Goal: Task Accomplishment & Management: Manage account settings

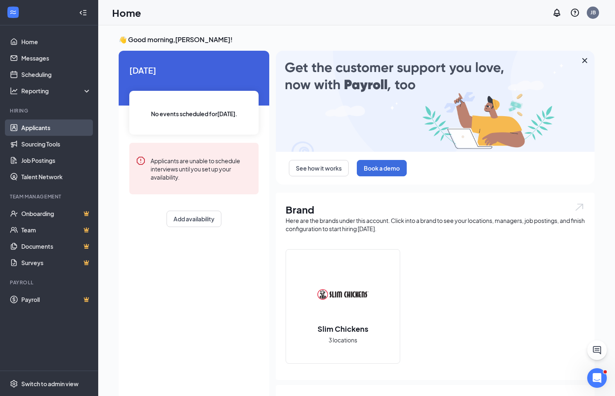
click at [56, 127] on link "Applicants" at bounding box center [56, 128] width 70 height 16
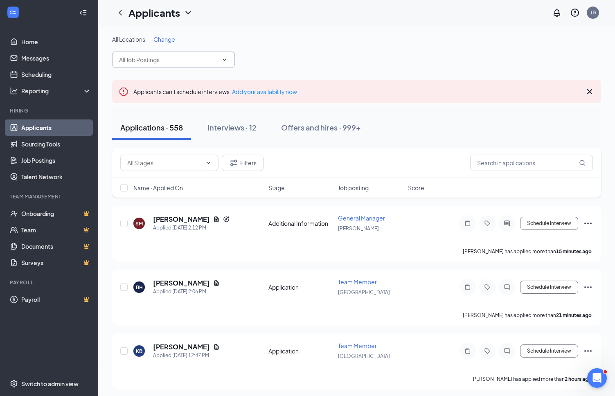
click at [225, 62] on icon "ChevronDown" at bounding box center [225, 60] width 7 height 7
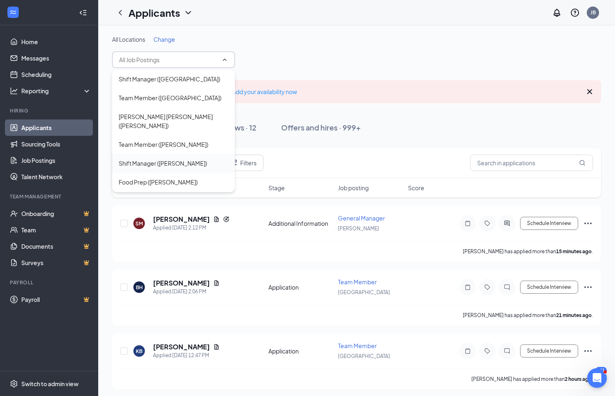
click at [206, 159] on div "Shift Manager ([PERSON_NAME])" at bounding box center [174, 163] width 110 height 9
type input "Shift Manager ([PERSON_NAME])"
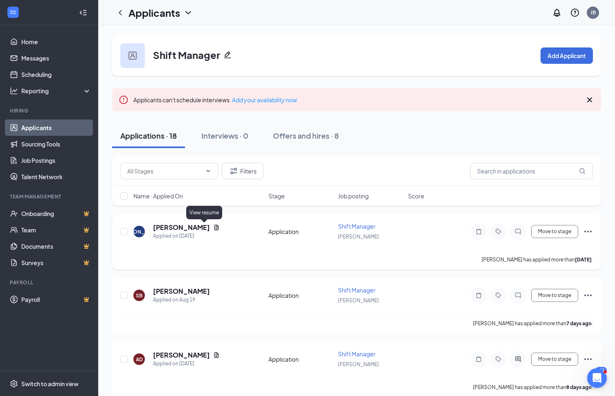
click at [213, 228] on icon "Document" at bounding box center [216, 227] width 7 height 7
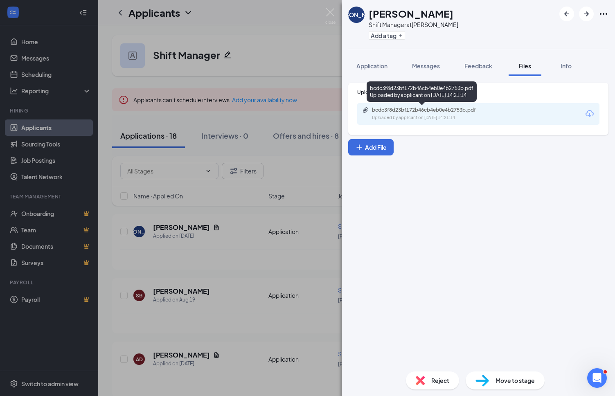
click at [480, 109] on div "bcdc3f8d23bf172b46cb4eb0e4b2753b.pdf" at bounding box center [429, 110] width 115 height 7
click at [44, 45] on div "[PERSON_NAME] [PERSON_NAME] Shift Manager at [PERSON_NAME] Add a tag Applicatio…" at bounding box center [307, 198] width 615 height 396
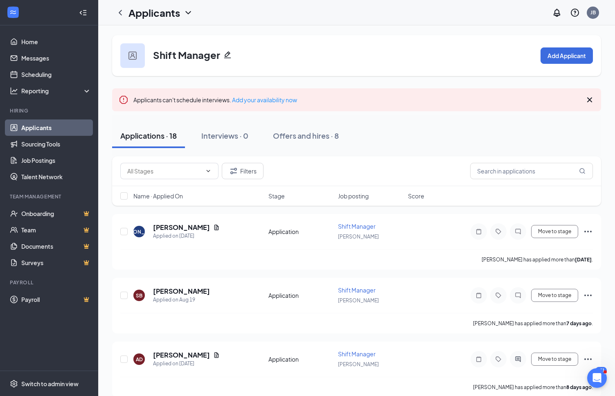
click at [44, 45] on link "Home" at bounding box center [56, 42] width 70 height 16
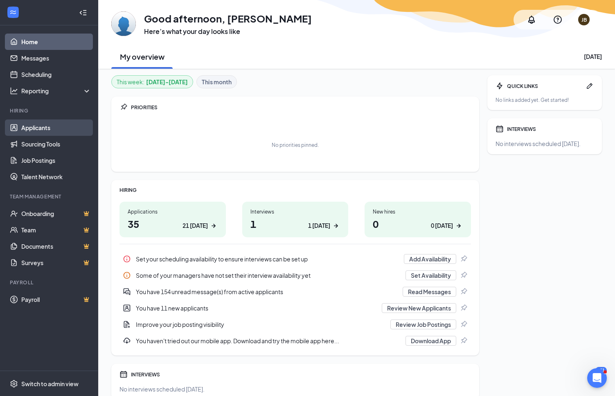
click at [57, 128] on link "Applicants" at bounding box center [56, 128] width 70 height 16
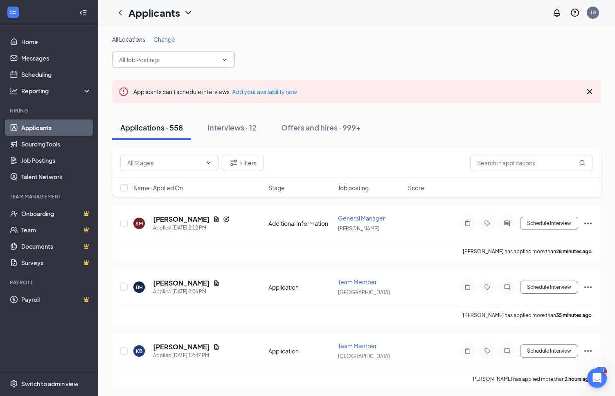
click at [225, 60] on icon "ChevronDown" at bounding box center [225, 60] width 7 height 7
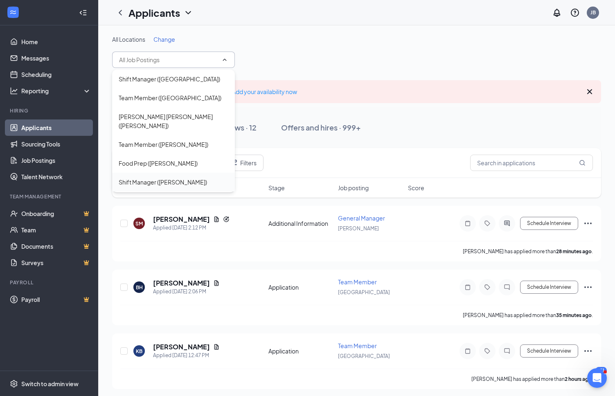
click at [190, 178] on div "Shift Manager ([PERSON_NAME])" at bounding box center [174, 182] width 110 height 9
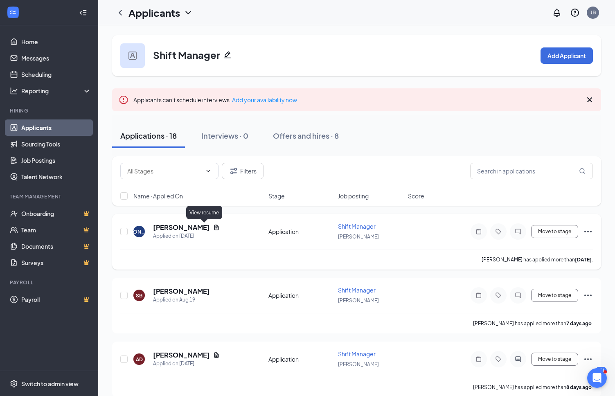
click at [213, 228] on icon "Document" at bounding box center [216, 227] width 7 height 7
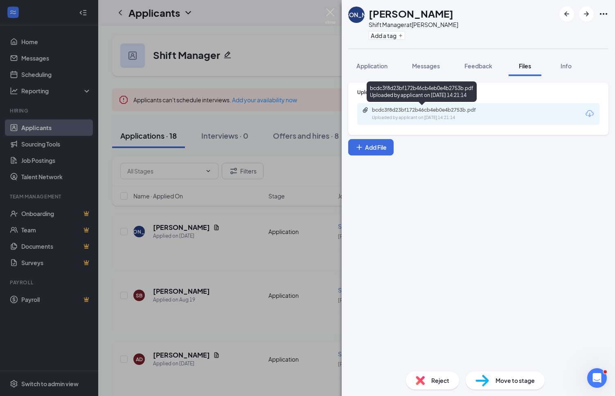
click at [475, 109] on div "bcdc3f8d23bf172b46cb4eb0e4b2753b.pdf" at bounding box center [429, 110] width 115 height 7
click at [235, 246] on div "[PERSON_NAME] [PERSON_NAME] Shift Manager at [PERSON_NAME] Add a tag Applicatio…" at bounding box center [307, 198] width 615 height 396
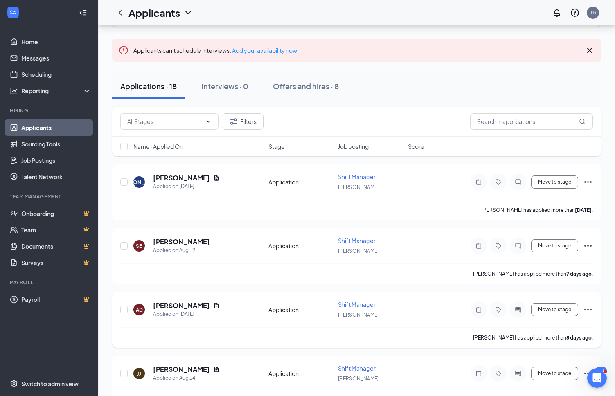
scroll to position [70, 0]
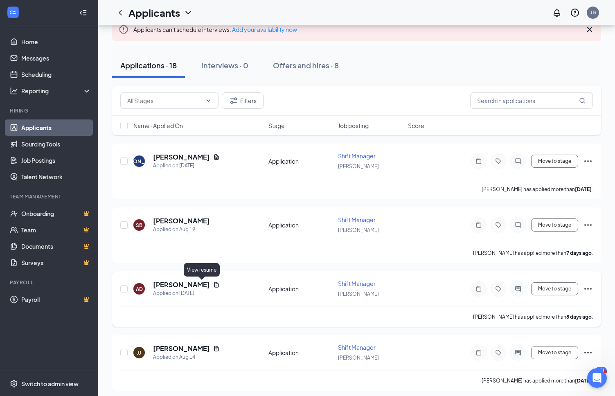
click at [213, 284] on icon "Document" at bounding box center [216, 285] width 7 height 7
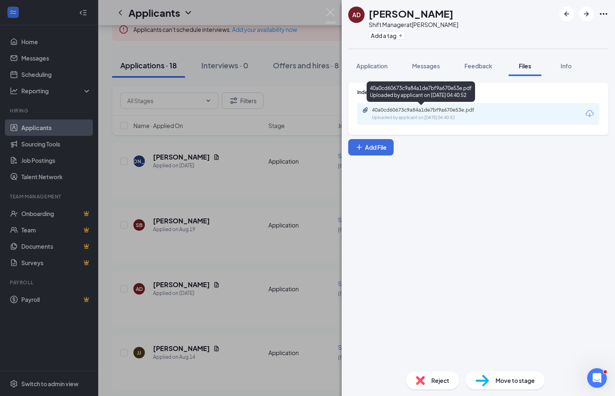
click at [481, 110] on div "40a0cd60673c9a84a1de7bf9a670e53e.pdf" at bounding box center [429, 110] width 115 height 7
click at [249, 289] on div "AD [PERSON_NAME] Shift Manager at [PERSON_NAME] Add a tag Application Messages …" at bounding box center [307, 198] width 615 height 396
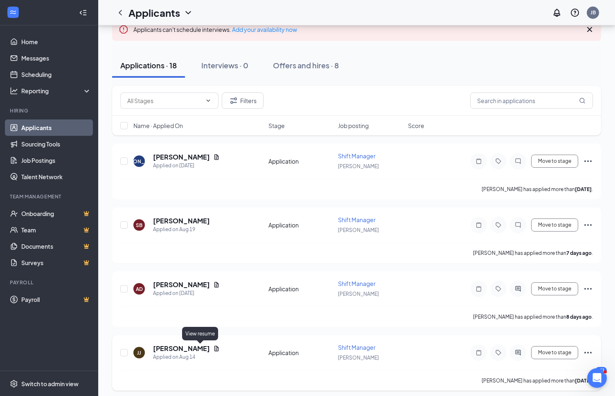
click at [213, 346] on icon "Document" at bounding box center [216, 349] width 7 height 7
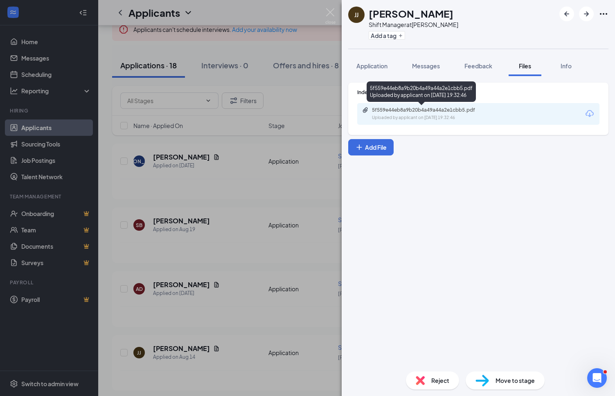
click at [473, 115] on div "Uploaded by applicant on [DATE] 19:32:46" at bounding box center [433, 118] width 123 height 7
click at [280, 299] on div "[PERSON_NAME] [PERSON_NAME] Shift Manager at [PERSON_NAME] Add a tag Applicatio…" at bounding box center [307, 198] width 615 height 396
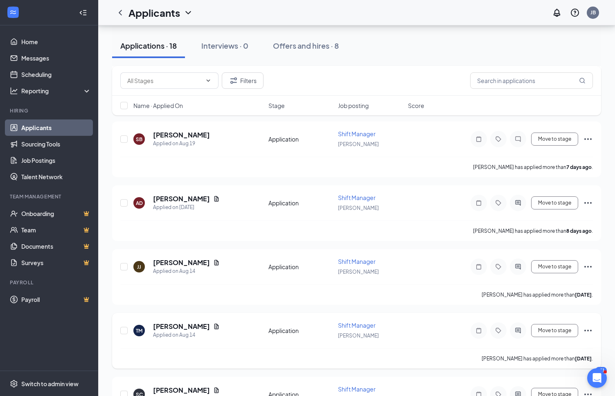
scroll to position [168, 0]
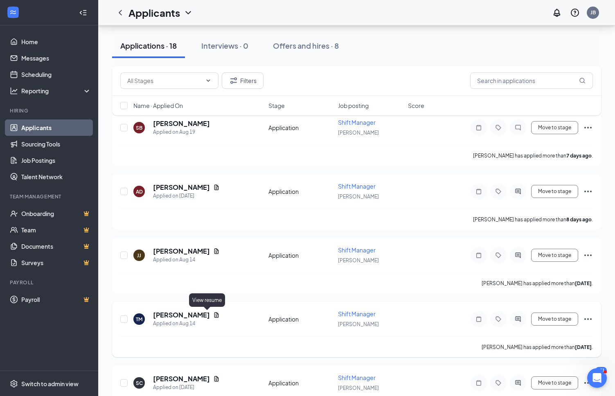
click at [215, 317] on icon "Document" at bounding box center [217, 314] width 5 height 5
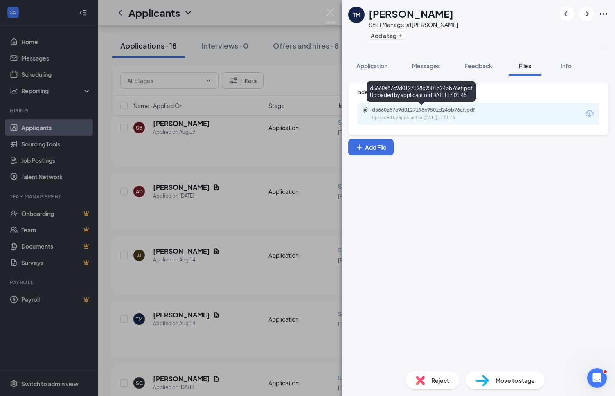
click at [477, 112] on div "d5660a87c9d0127198c9501d24bb76af.pdf" at bounding box center [429, 110] width 115 height 7
click at [216, 301] on div "TM [PERSON_NAME] Shift Manager at [PERSON_NAME] Add a tag Application Messages …" at bounding box center [307, 198] width 615 height 396
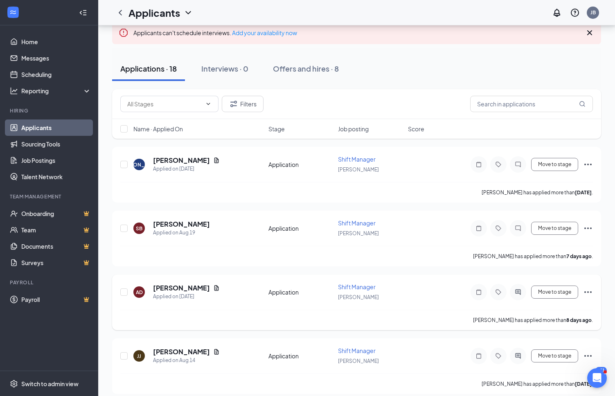
scroll to position [67, 0]
click at [520, 294] on icon "ActiveChat" at bounding box center [518, 292] width 5 height 5
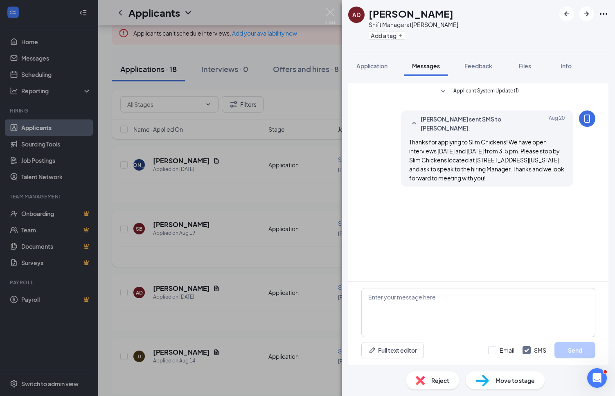
click at [289, 213] on div "AD [PERSON_NAME] Shift Manager at [PERSON_NAME] Add a tag Application Messages …" at bounding box center [307, 198] width 615 height 396
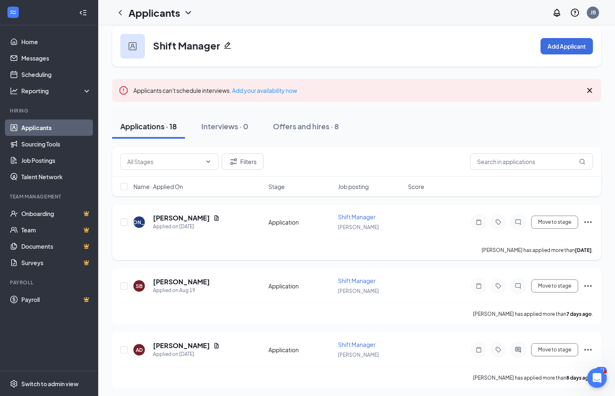
scroll to position [7, 0]
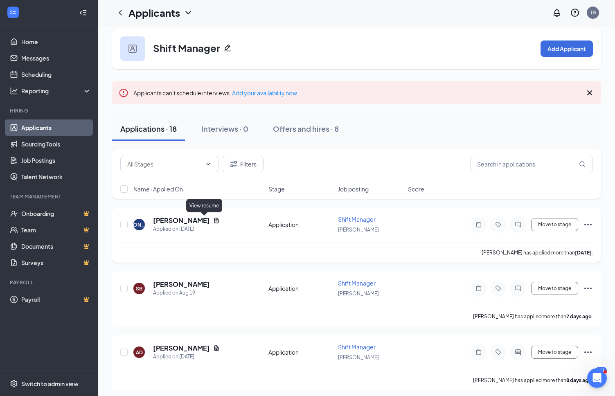
click at [213, 220] on icon "Document" at bounding box center [216, 220] width 7 height 7
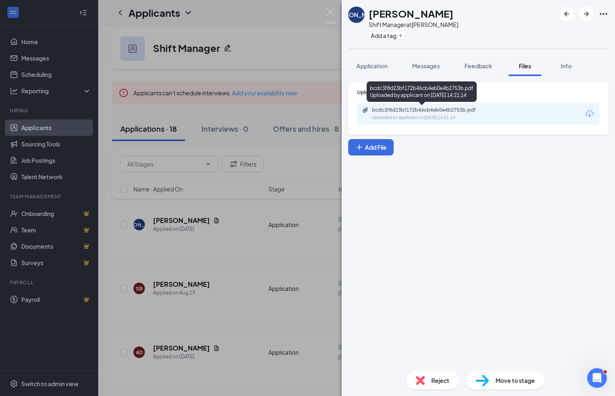
click at [479, 113] on div "bcdc3f8d23bf172b46cb4eb0e4b2753b.pdf" at bounding box center [429, 110] width 115 height 7
click at [131, 22] on div "[PERSON_NAME] [PERSON_NAME] Shift Manager at [PERSON_NAME] Add a tag Applicatio…" at bounding box center [307, 198] width 615 height 396
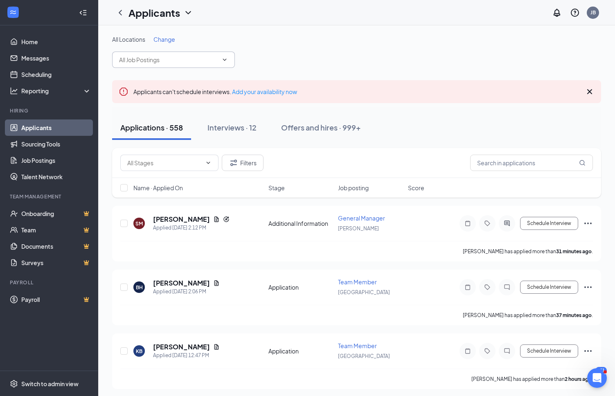
click at [228, 61] on span at bounding box center [173, 60] width 123 height 16
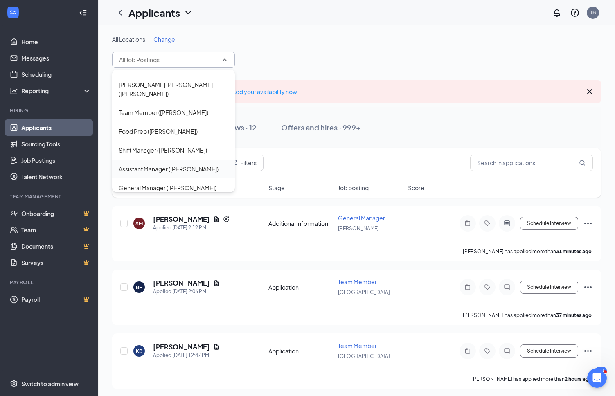
scroll to position [33, 0]
click at [199, 163] on div "Assistant Manager ([PERSON_NAME])" at bounding box center [174, 167] width 110 height 9
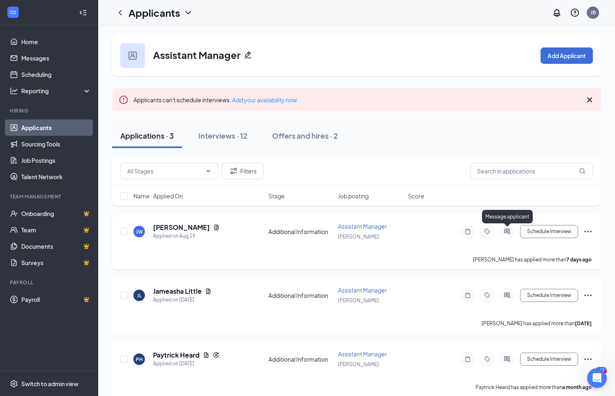
click at [509, 231] on icon "ActiveChat" at bounding box center [506, 231] width 5 height 5
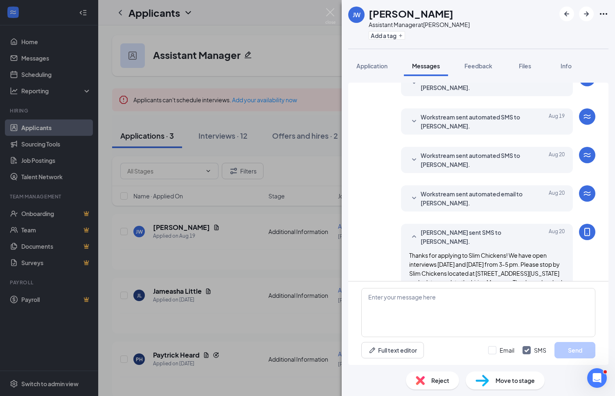
scroll to position [136, 0]
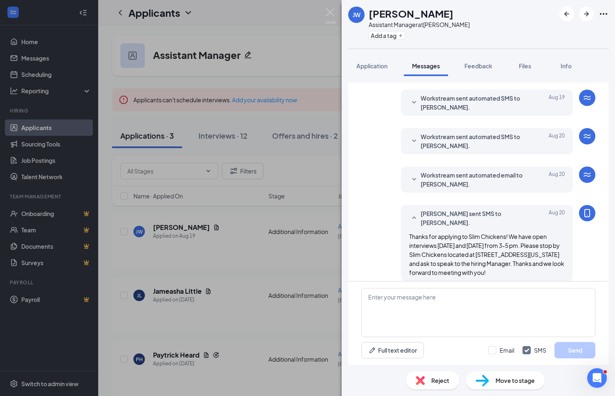
click at [222, 295] on div "[PERSON_NAME] Assistant Manager at [PERSON_NAME] Add a tag Application Messages…" at bounding box center [307, 198] width 615 height 396
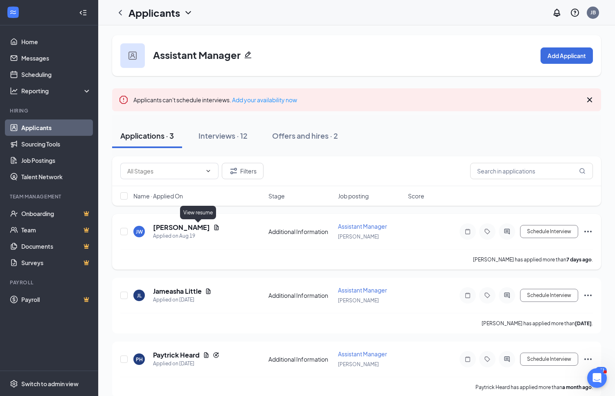
click at [213, 228] on icon "Document" at bounding box center [216, 227] width 7 height 7
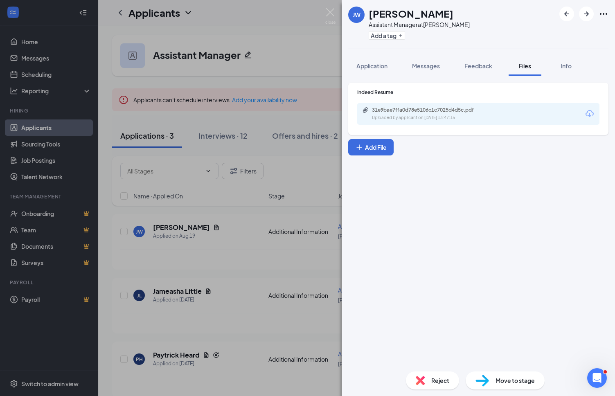
click at [487, 111] on div "31e9bae7ffa0d78e5106c1c7025d4d5c.pdf" at bounding box center [428, 110] width 133 height 7
click at [133, 4] on div "[PERSON_NAME] Assistant Manager at [PERSON_NAME] Add a tag Application Messages…" at bounding box center [307, 198] width 615 height 396
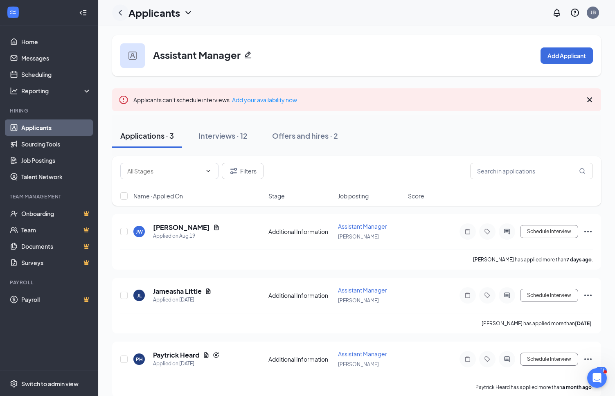
click at [123, 7] on div at bounding box center [120, 13] width 16 height 16
click at [120, 18] on div at bounding box center [120, 13] width 16 height 16
click at [120, 14] on icon "ChevronLeft" at bounding box center [120, 12] width 3 height 5
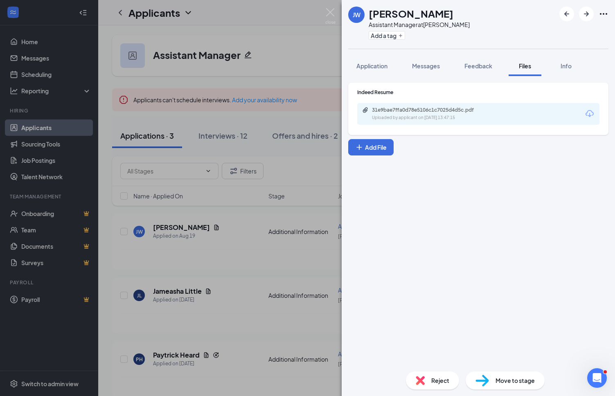
click at [115, 18] on div "[PERSON_NAME] Assistant Manager at [PERSON_NAME] Add a tag Application Messages…" at bounding box center [307, 198] width 615 height 396
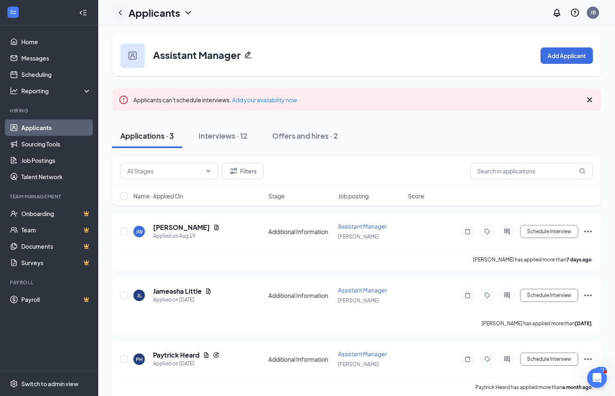
click at [120, 16] on icon "ChevronLeft" at bounding box center [120, 13] width 10 height 10
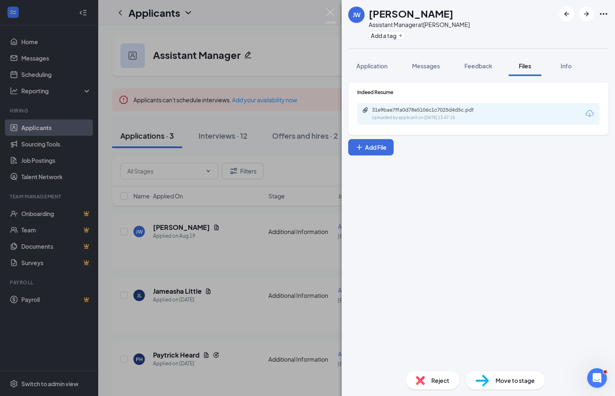
click at [325, 15] on div "[PERSON_NAME] Assistant Manager at [PERSON_NAME] Add a tag Application Messages…" at bounding box center [307, 198] width 615 height 396
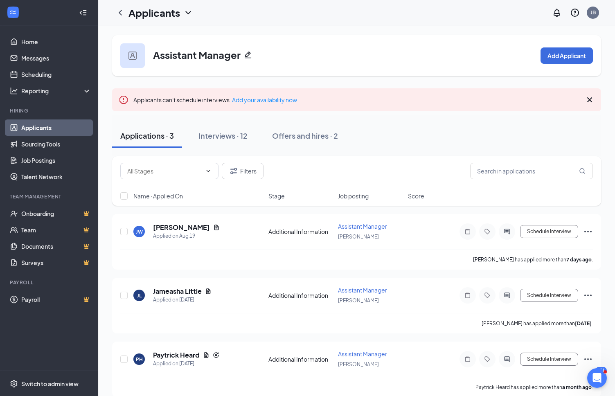
click at [41, 128] on link "Applicants" at bounding box center [56, 128] width 70 height 16
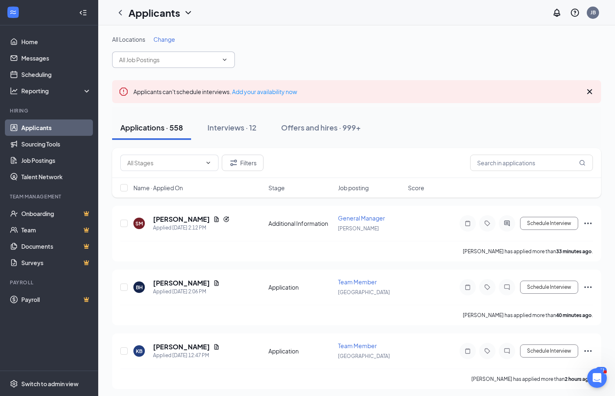
click at [224, 59] on icon "ChevronDown" at bounding box center [225, 60] width 7 height 7
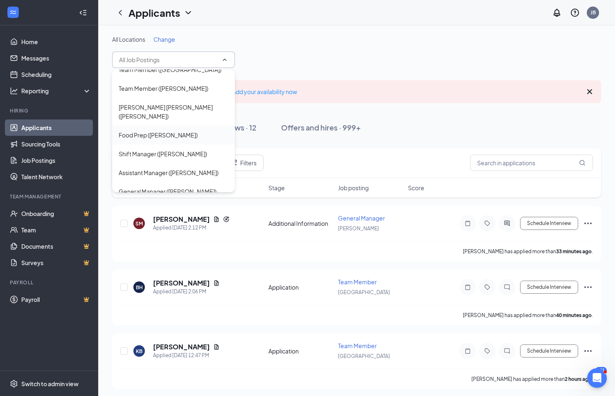
scroll to position [43, 0]
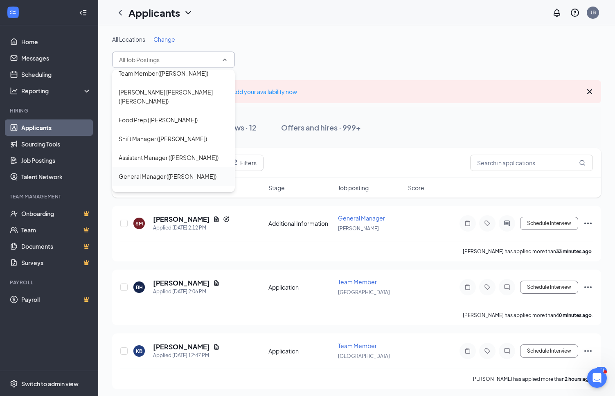
click at [193, 172] on div "General Manager ([PERSON_NAME])" at bounding box center [174, 176] width 110 height 9
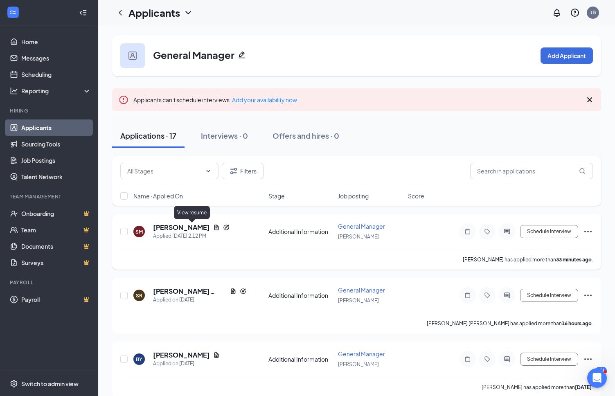
click at [215, 229] on icon "Document" at bounding box center [217, 227] width 5 height 5
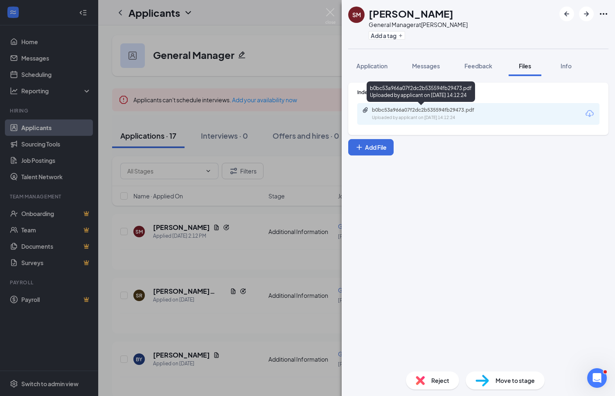
click at [455, 106] on div "b0bc53a966a07f2dc2b535594fb29473.pdf Uploaded by applicant on [DATE] 14:12:24" at bounding box center [478, 114] width 242 height 22
click at [427, 108] on div "b0bc53a966a07f2dc2b535594fb29473.pdf" at bounding box center [429, 110] width 115 height 7
click at [285, 231] on div "SM [PERSON_NAME] General Manager at [PERSON_NAME] Add a tag Application Message…" at bounding box center [307, 198] width 615 height 396
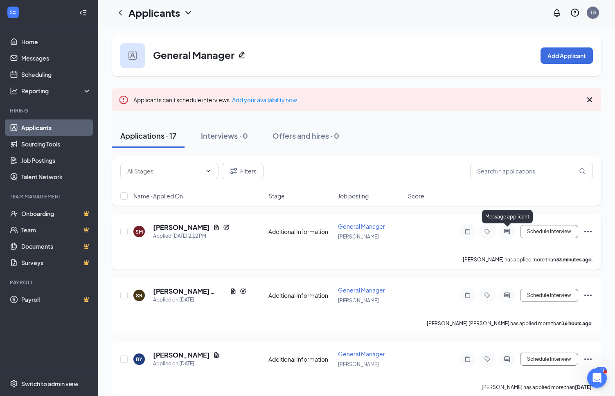
click at [504, 231] on icon "ActiveChat" at bounding box center [507, 231] width 10 height 7
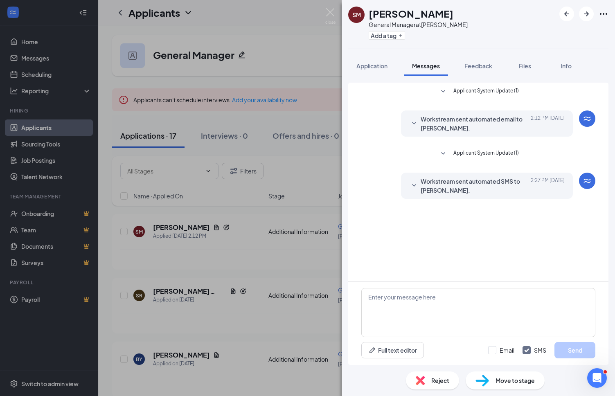
click at [313, 262] on div "SM [PERSON_NAME] General Manager at [PERSON_NAME] Add a tag Application Message…" at bounding box center [307, 198] width 615 height 396
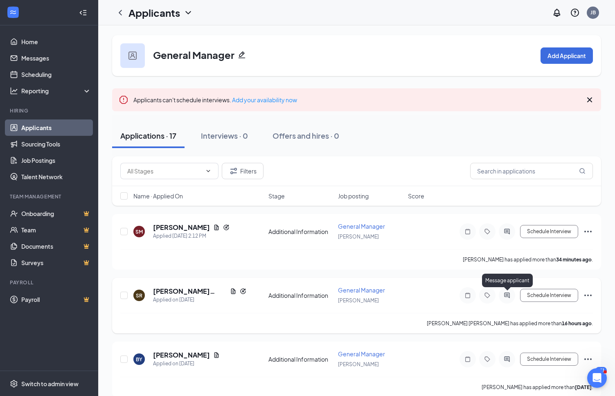
click at [510, 292] on div at bounding box center [507, 295] width 16 height 16
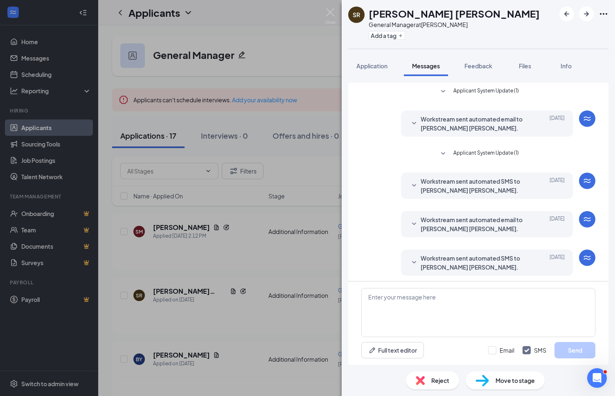
scroll to position [3, 0]
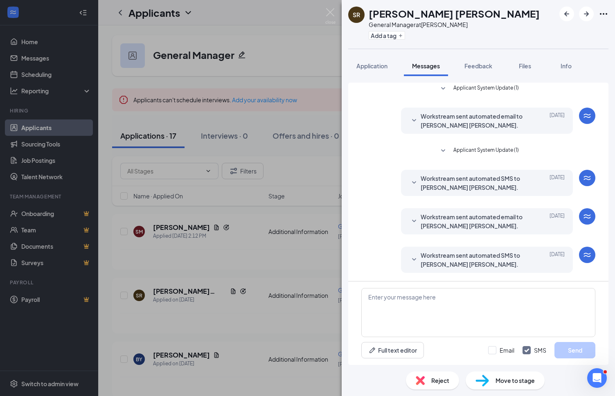
click at [267, 271] on div "SR [PERSON_NAME] [PERSON_NAME] General Manager at [PERSON_NAME] Add a tag Appli…" at bounding box center [307, 198] width 615 height 396
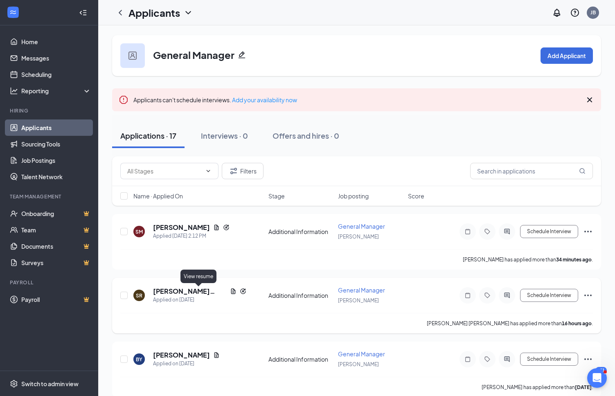
click at [230, 292] on icon "Document" at bounding box center [233, 291] width 7 height 7
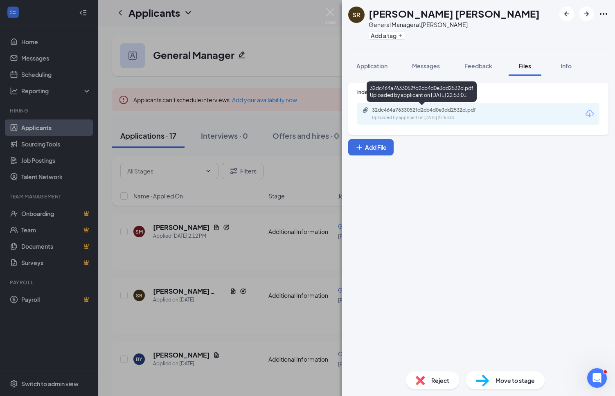
click at [471, 112] on div "32dc464a7633052fd2cb4d0e3dd2532d.pdf" at bounding box center [429, 110] width 115 height 7
click at [249, 243] on div "SR [PERSON_NAME] [PERSON_NAME] General Manager at [PERSON_NAME] Add a tag Appli…" at bounding box center [307, 198] width 615 height 396
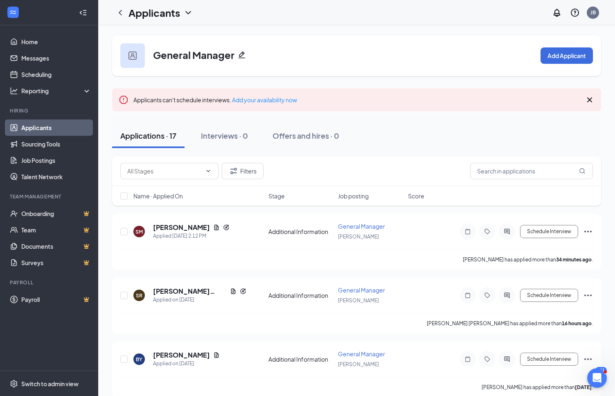
scroll to position [51, 0]
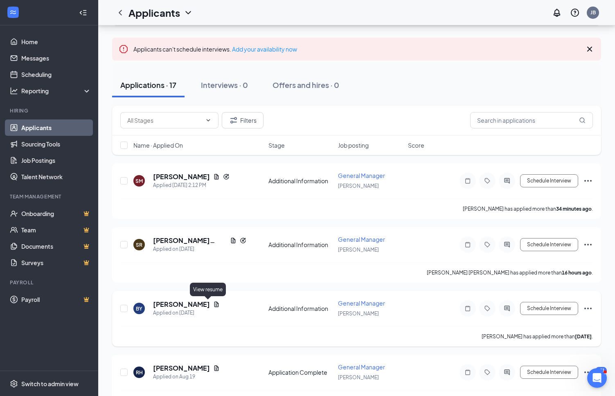
click at [215, 306] on icon "Document" at bounding box center [217, 304] width 5 height 5
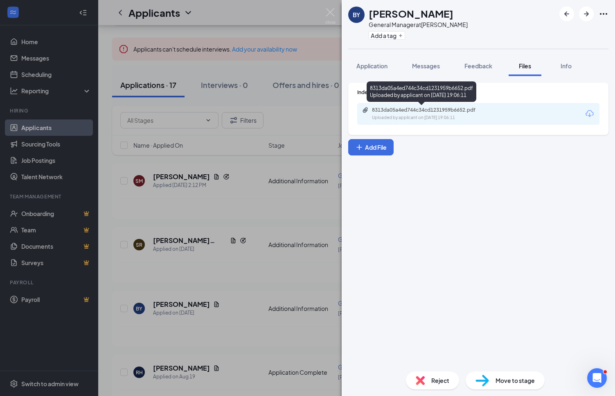
click at [474, 109] on div "8313da05a4ed744c34cd1231959b6652.pdf" at bounding box center [429, 110] width 115 height 7
click at [273, 282] on div "BY [PERSON_NAME] General Manager at [PERSON_NAME] Add a tag Application Message…" at bounding box center [307, 198] width 615 height 396
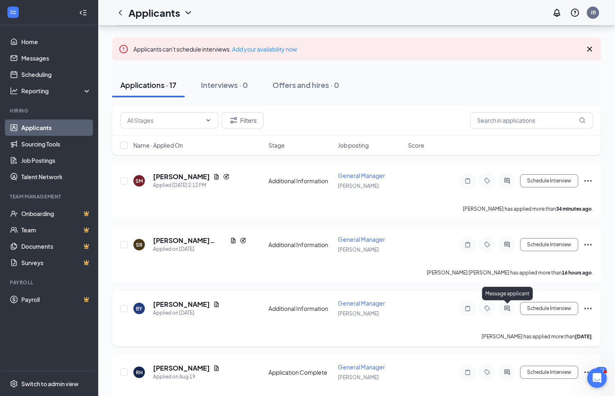
click at [509, 308] on icon "ActiveChat" at bounding box center [506, 308] width 5 height 5
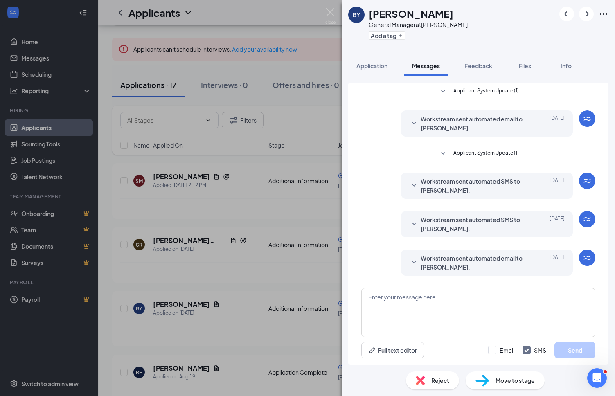
scroll to position [80, 0]
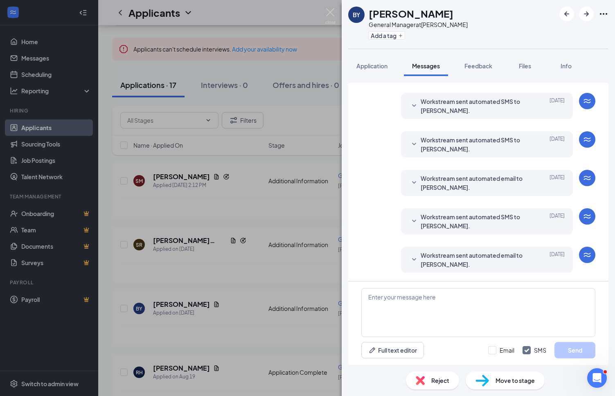
click at [280, 298] on div "BY [PERSON_NAME] General Manager at [PERSON_NAME] Add a tag Application Message…" at bounding box center [307, 198] width 615 height 396
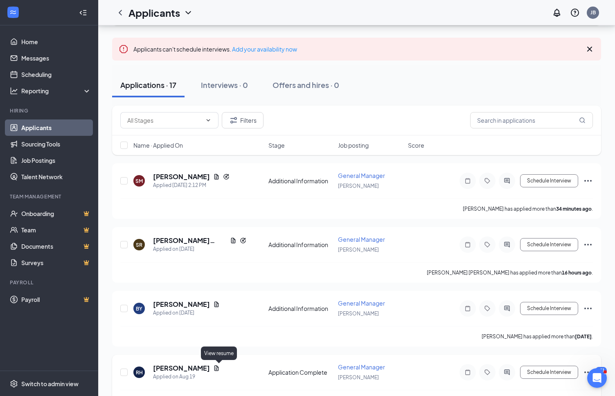
click at [220, 367] on icon "Document" at bounding box center [216, 368] width 7 height 7
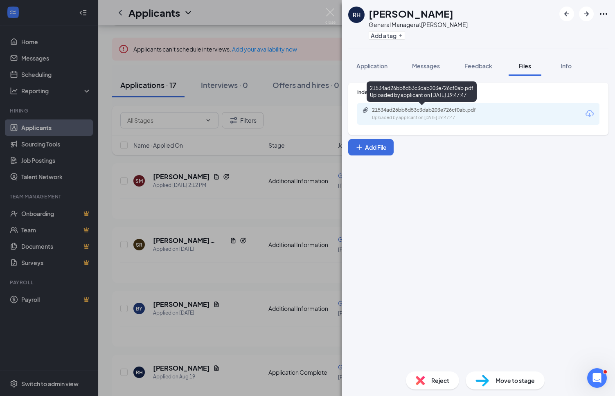
click at [475, 112] on div "21534ad26bb8d53c3dab203e726cf0ab.pdf" at bounding box center [429, 110] width 115 height 7
